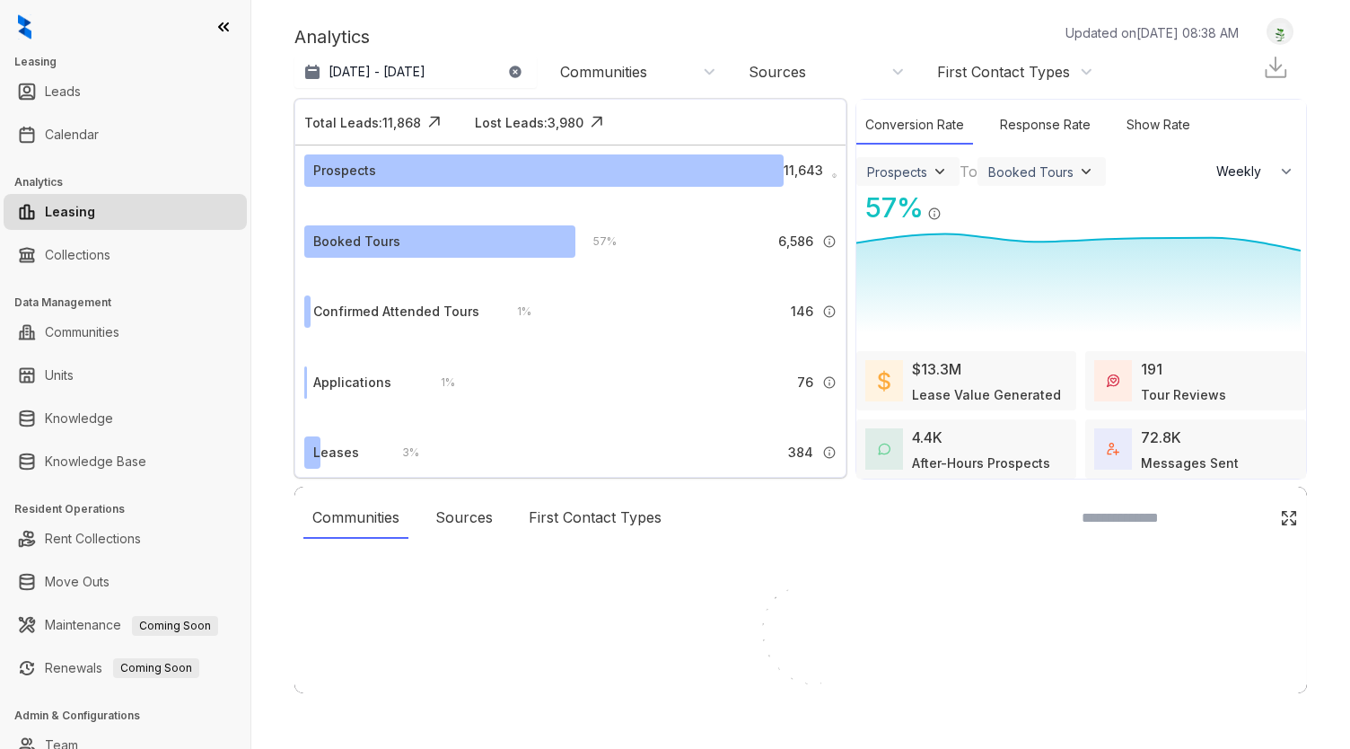
select select "******"
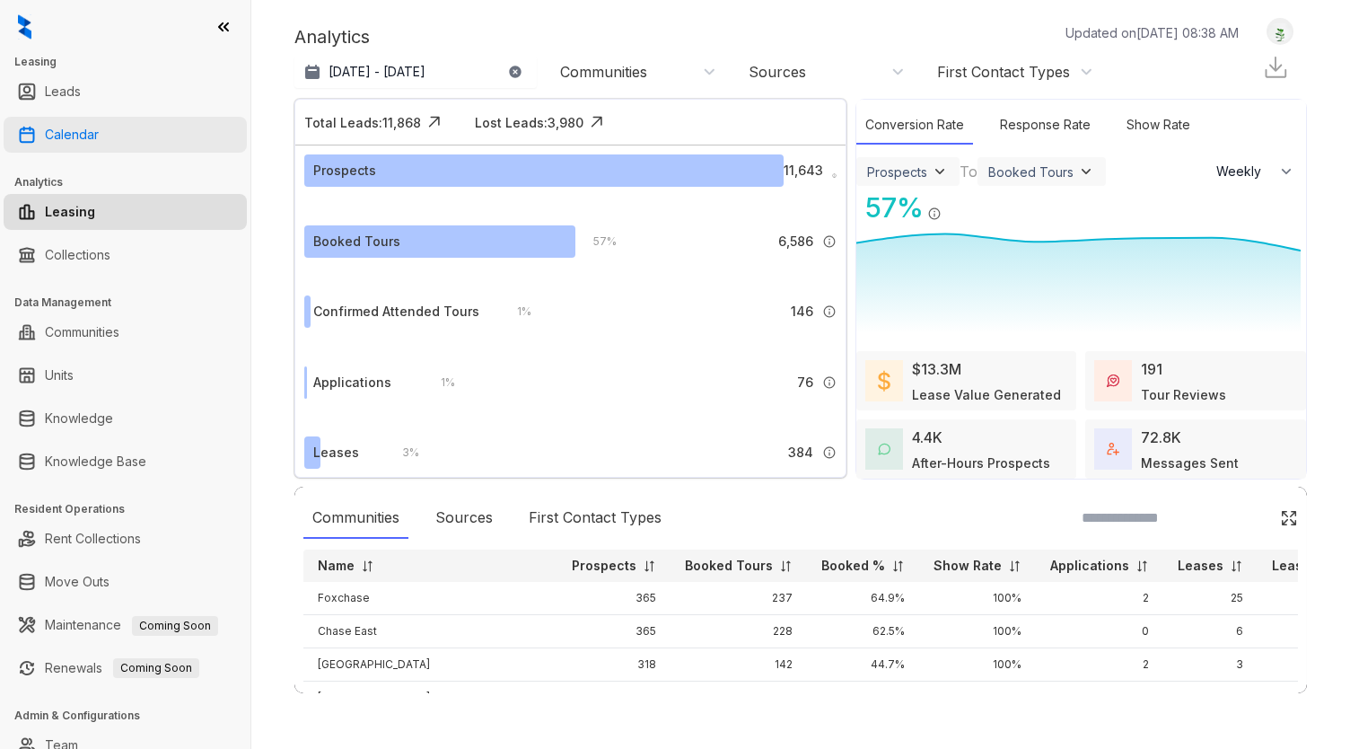
click at [83, 137] on link "Calendar" at bounding box center [72, 135] width 54 height 36
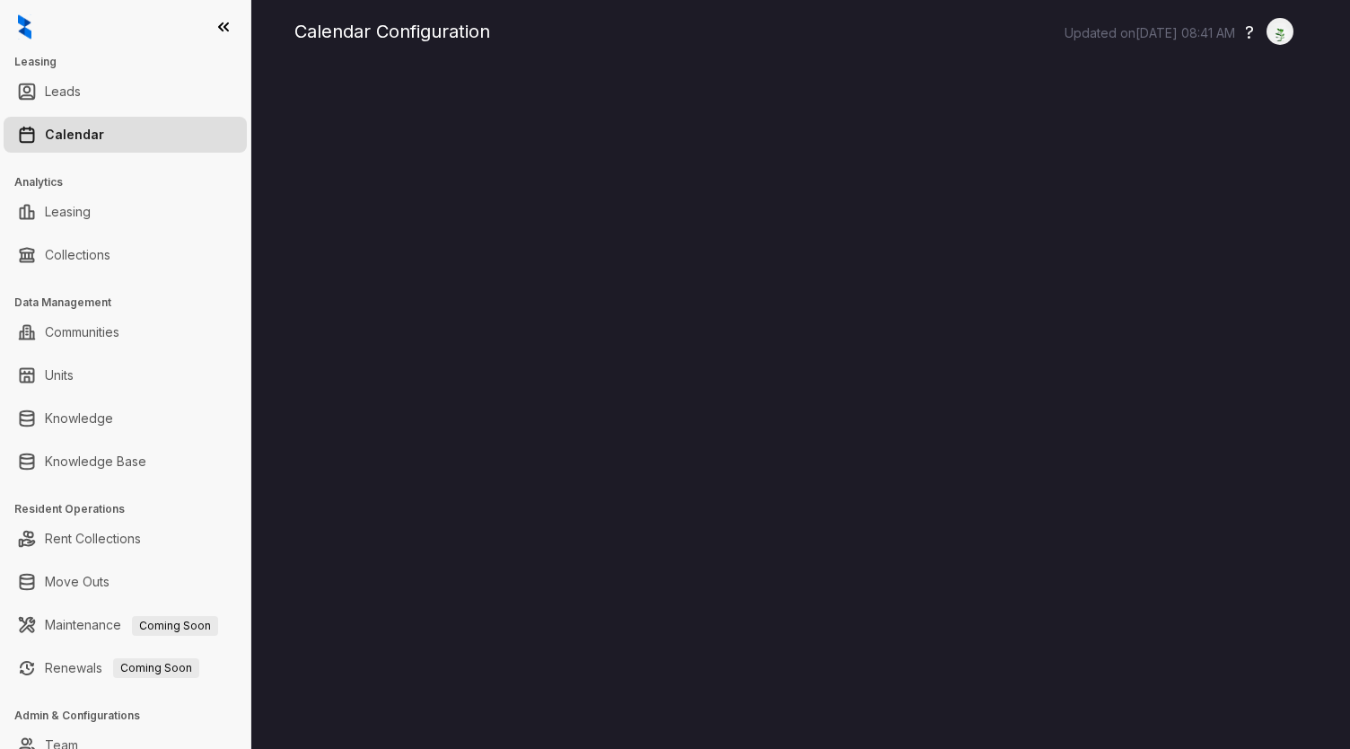
drag, startPoint x: 951, startPoint y: 47, endPoint x: 925, endPoint y: 52, distance: 26.6
click at [951, 47] on div "Calendar Configuration Updated on Sep 30, 2025, 08:41 AM ? Logout" at bounding box center [800, 356] width 1013 height 677
click at [670, 36] on div "Calendar Configuration Updated on Sep 30, 2025, 08:41 AM ? Logout" at bounding box center [800, 31] width 1013 height 27
click at [846, 17] on div "Calendar Configuration Updated on Sep 30, 2025, 08:41 AM ? Logout" at bounding box center [800, 374] width 1099 height 749
click at [911, 20] on div "Calendar Configuration Updated on Sep 30, 2025, 08:41 AM ? Logout" at bounding box center [800, 31] width 1013 height 27
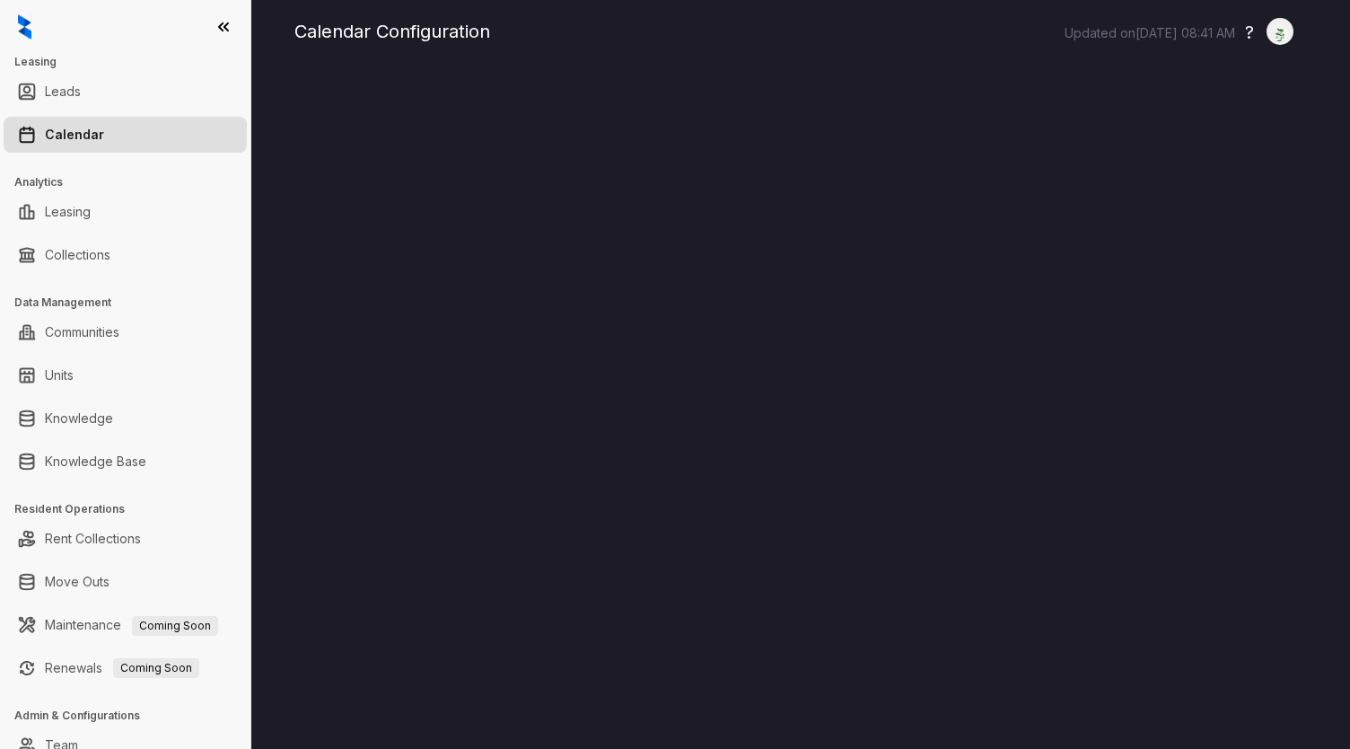
click at [729, 34] on div "Calendar Configuration Updated on Sep 30, 2025, 08:41 AM ? Logout" at bounding box center [800, 31] width 1013 height 27
click at [768, 20] on div "Calendar Configuration Updated on Sep 30, 2025, 08:41 AM ? Logout" at bounding box center [800, 31] width 1013 height 27
click at [819, 40] on div "Calendar Configuration Updated on Sep 30, 2025, 08:41 AM ? Logout" at bounding box center [800, 31] width 1013 height 27
click at [667, 26] on div "Calendar Configuration Updated on Sep 30, 2025, 08:41 AM ? Logout" at bounding box center [800, 31] width 1013 height 27
drag, startPoint x: 619, startPoint y: 13, endPoint x: 594, endPoint y: 25, distance: 26.9
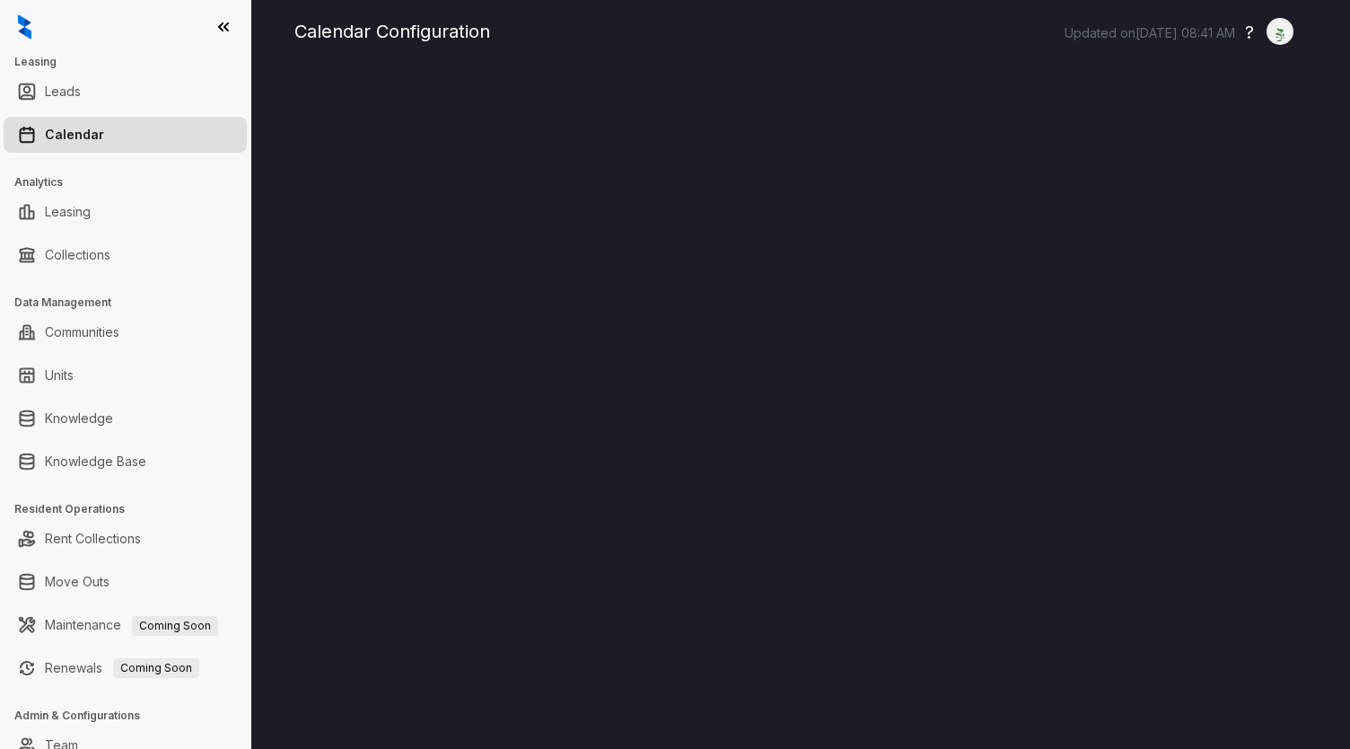
click at [619, 13] on div "Calendar Configuration Updated on Sep 30, 2025, 08:41 AM ? Logout" at bounding box center [800, 374] width 1099 height 749
click at [632, 26] on div "Calendar Configuration Updated on Sep 30, 2025, 08:41 AM ? Logout" at bounding box center [800, 31] width 1013 height 27
click at [953, 44] on div "Calendar Configuration Updated on Sep 30, 2025, 08:41 AM ? Logout" at bounding box center [800, 31] width 1013 height 27
click at [366, 13] on div "Calendar Configuration Updated on Sep 30, 2025, 08:41 AM ? Logout" at bounding box center [800, 374] width 1099 height 749
click at [409, 32] on div "Calendar Configuration Updated on Sep 30, 2025, 08:41 AM ? Logout" at bounding box center [800, 31] width 1013 height 27
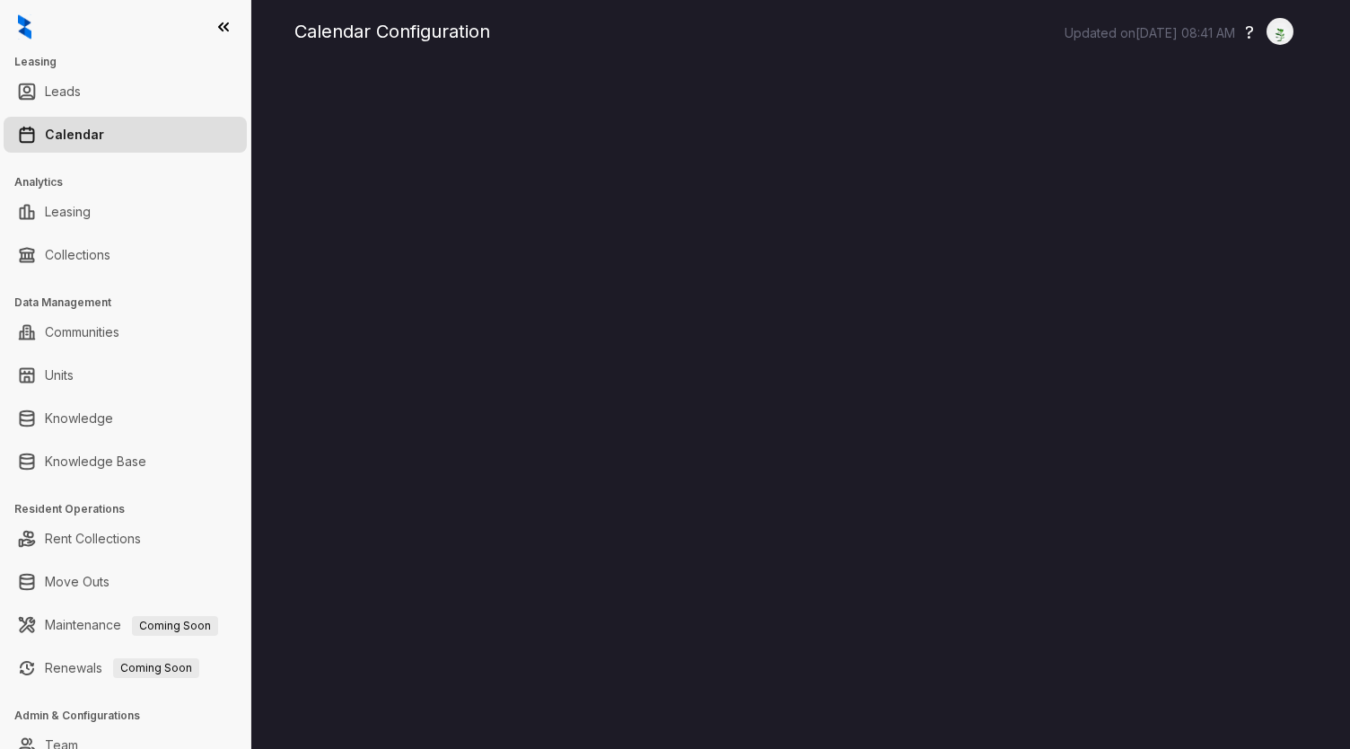
drag, startPoint x: 832, startPoint y: 37, endPoint x: 734, endPoint y: 64, distance: 101.5
click at [832, 37] on div "Calendar Configuration Updated on Sep 30, 2025, 08:41 AM ? Logout" at bounding box center [800, 31] width 1013 height 27
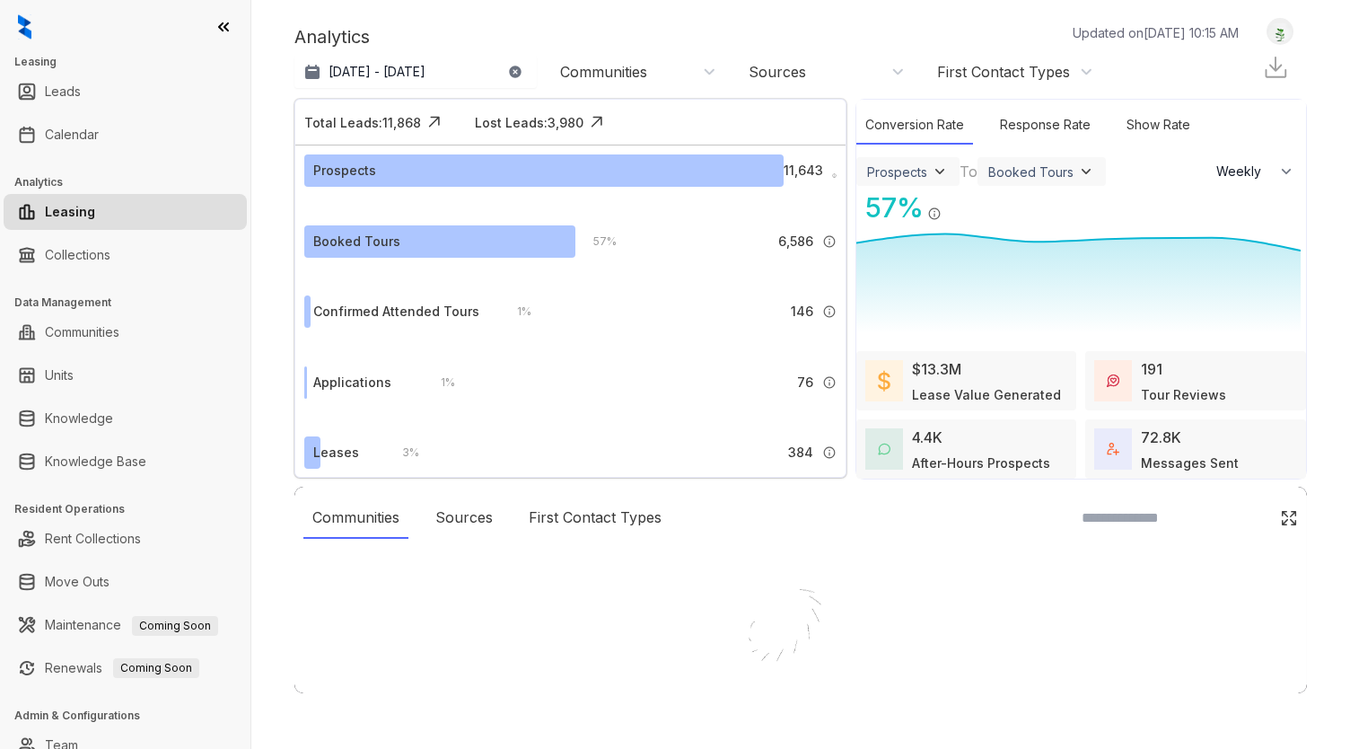
select select "******"
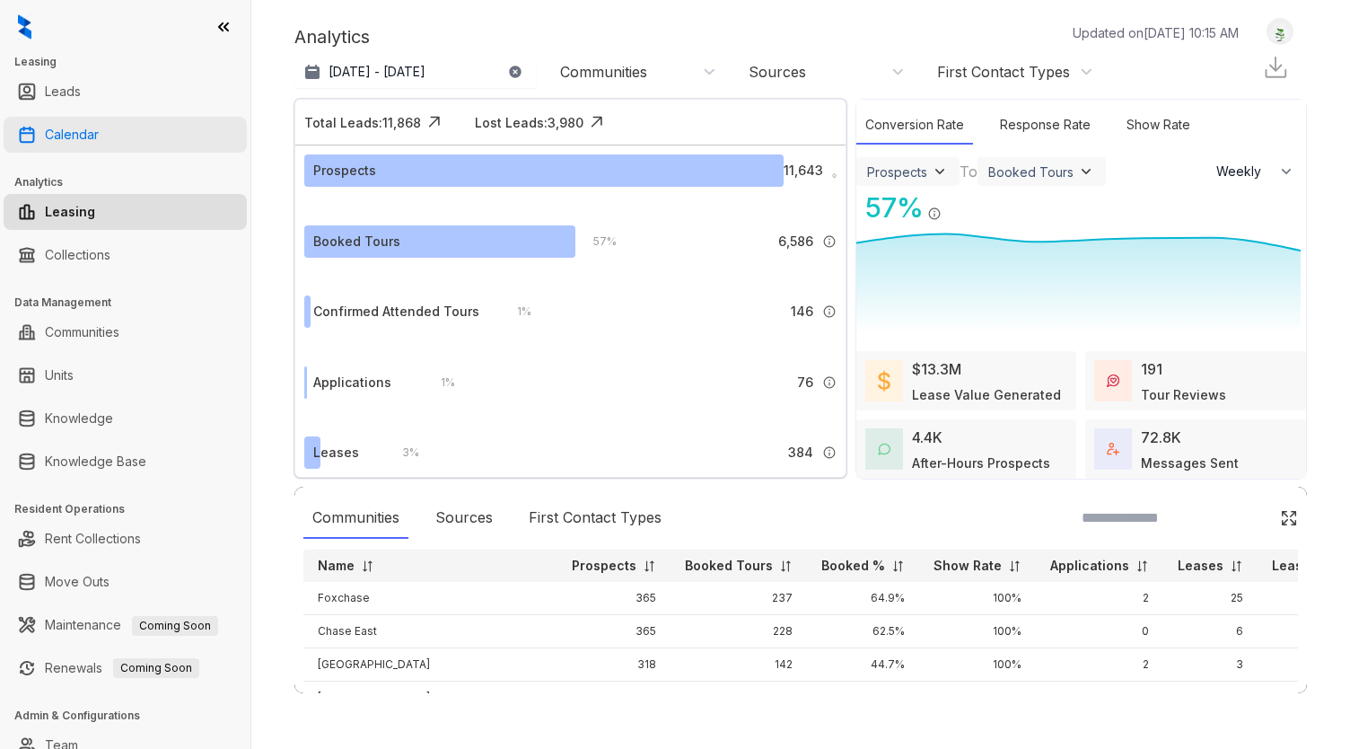
click at [99, 134] on link "Calendar" at bounding box center [72, 135] width 54 height 36
click at [75, 130] on link "Calendar" at bounding box center [72, 135] width 54 height 36
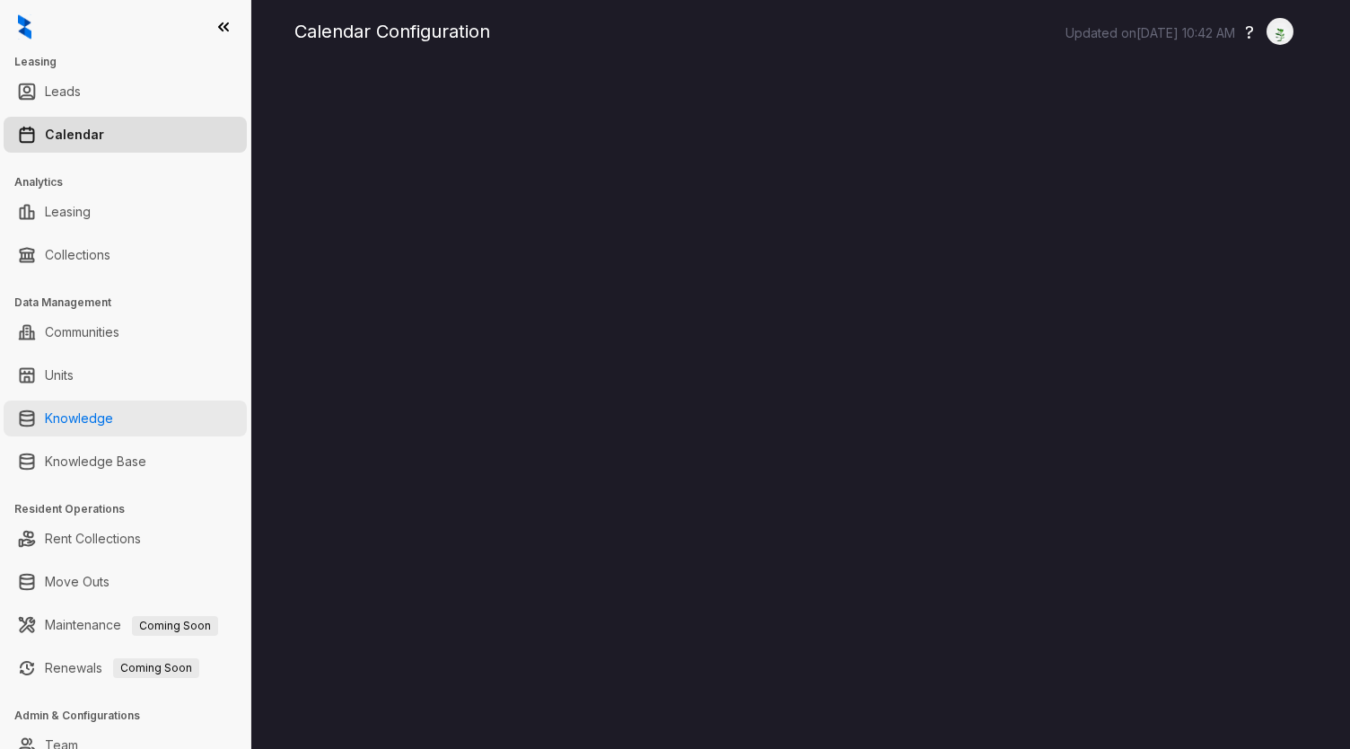
click at [113, 409] on link "Knowledge" at bounding box center [79, 418] width 68 height 36
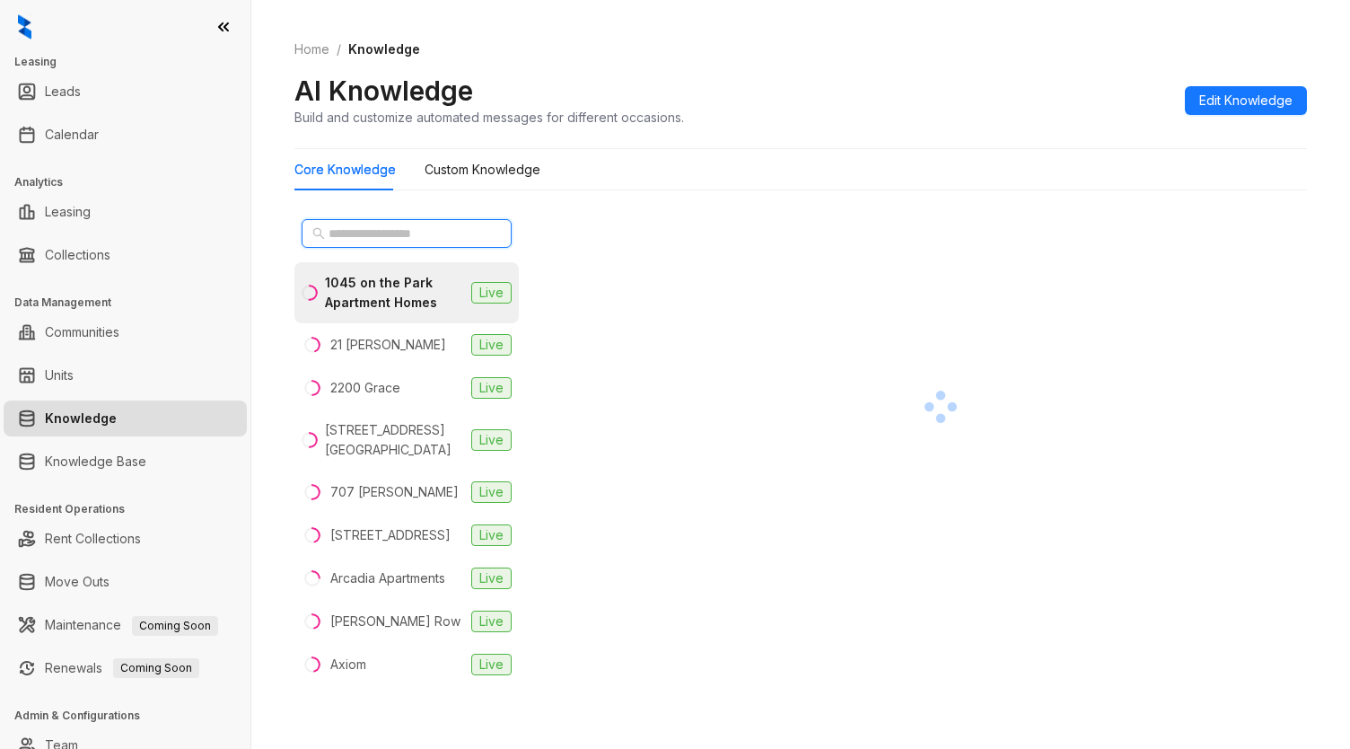
click at [418, 224] on input "text" at bounding box center [408, 234] width 158 height 20
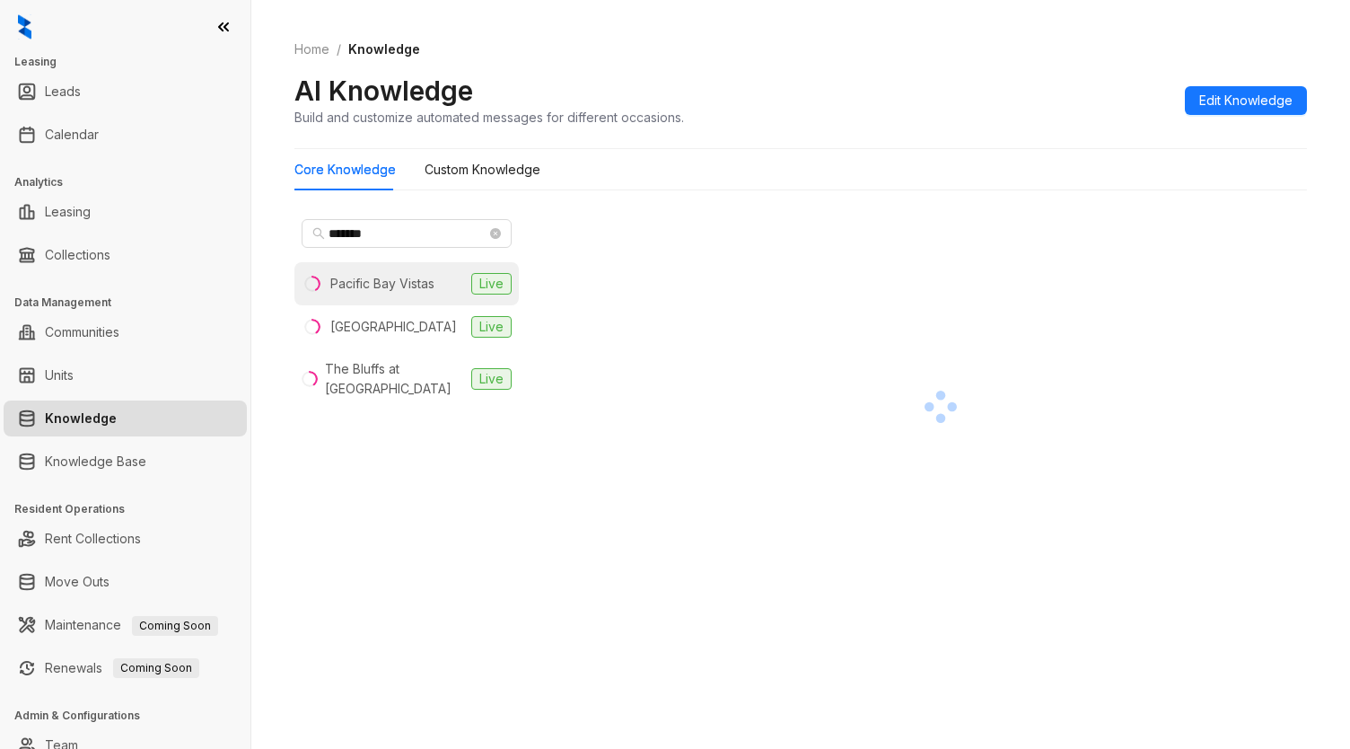
click at [417, 277] on div "Pacific Bay Vistas" at bounding box center [382, 284] width 104 height 20
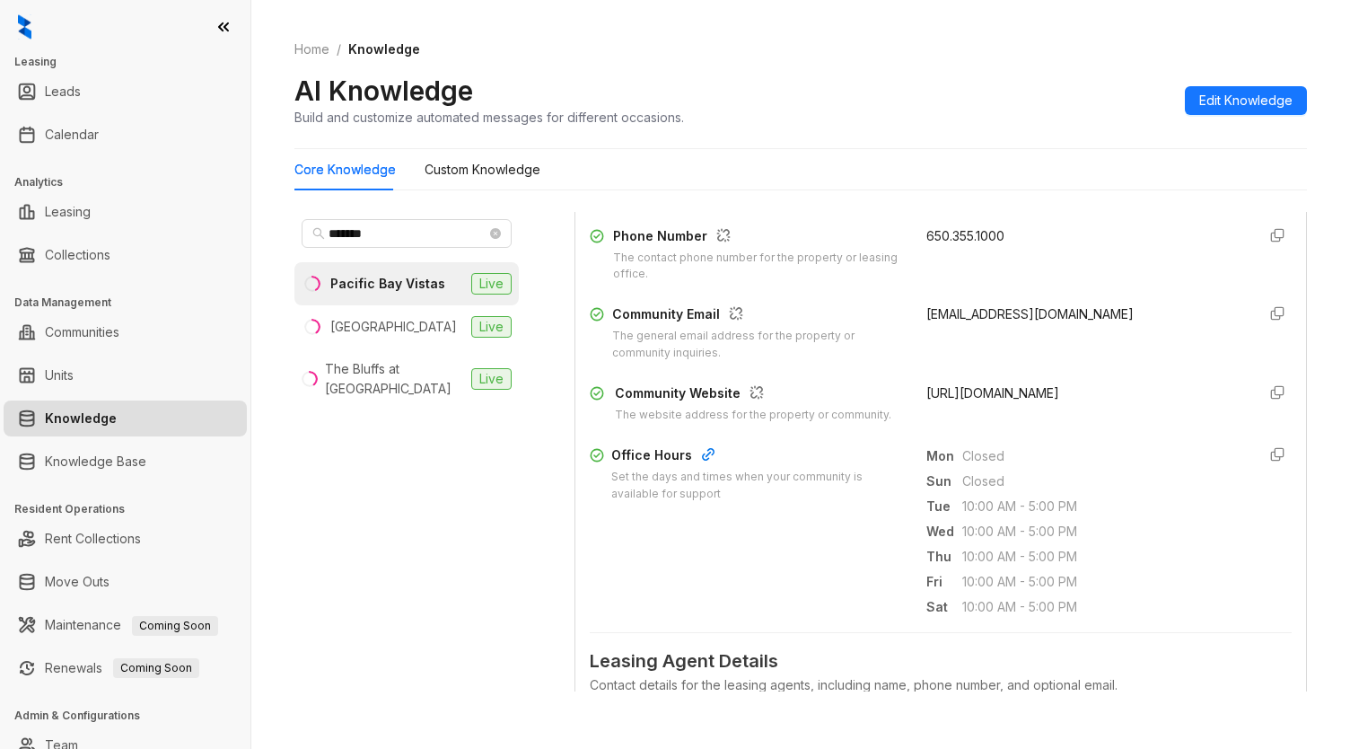
scroll to position [449, 0]
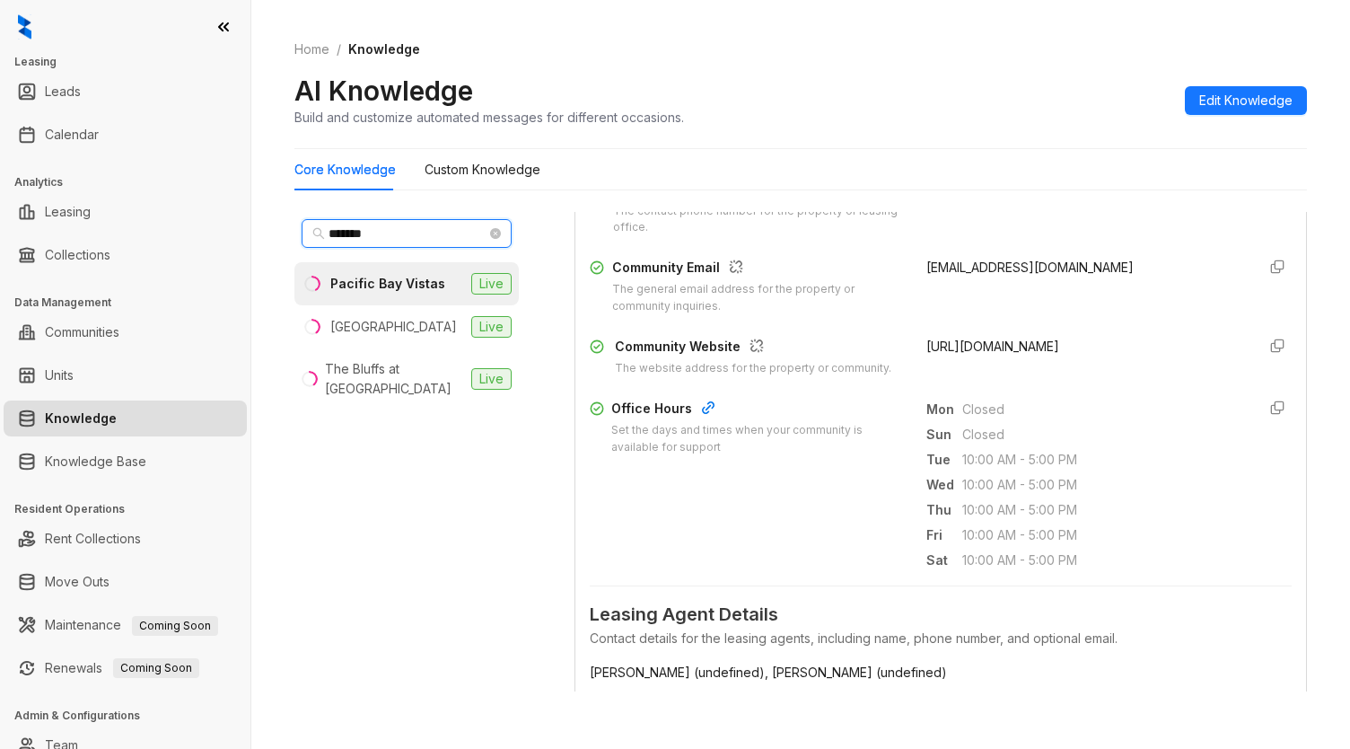
click at [413, 235] on input "*******" at bounding box center [408, 234] width 158 height 20
click at [413, 234] on input "*******" at bounding box center [408, 234] width 158 height 20
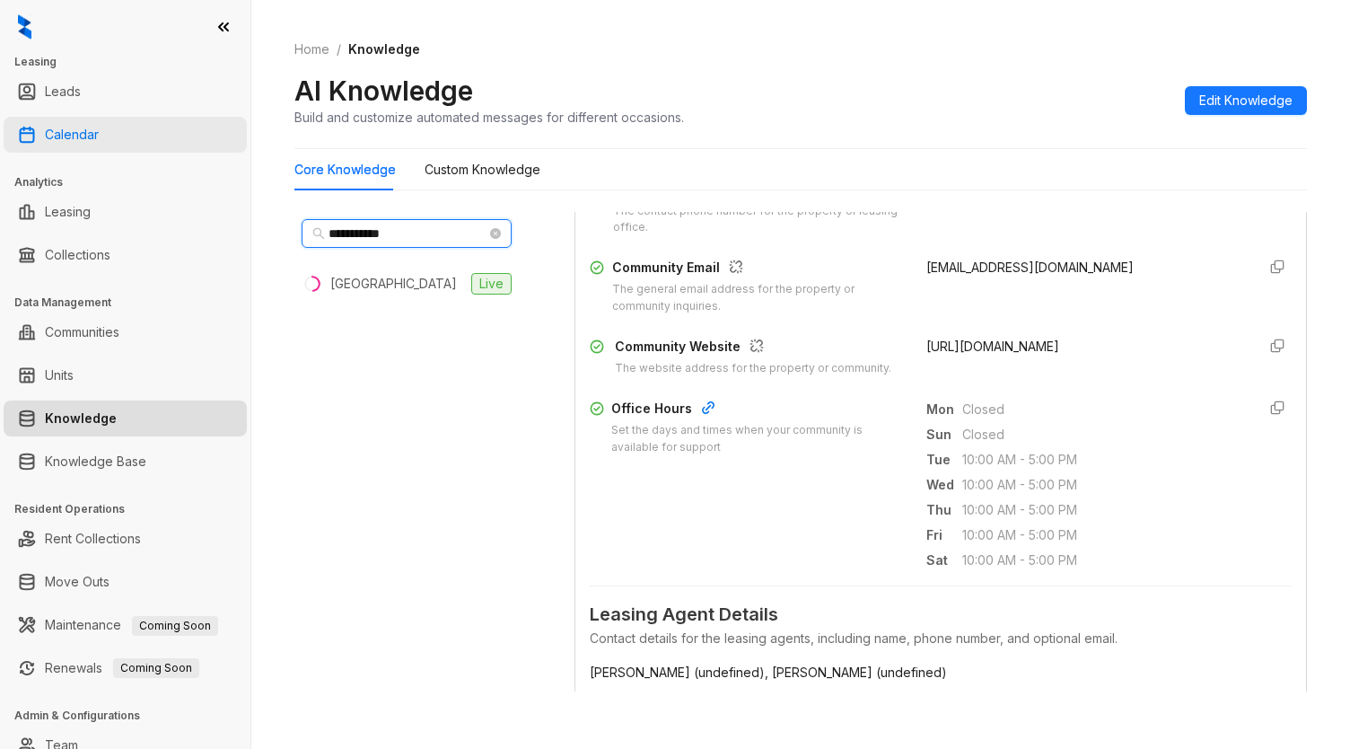
type input "**********"
click at [99, 137] on link "Calendar" at bounding box center [72, 135] width 54 height 36
